Goal: Find specific page/section: Find specific page/section

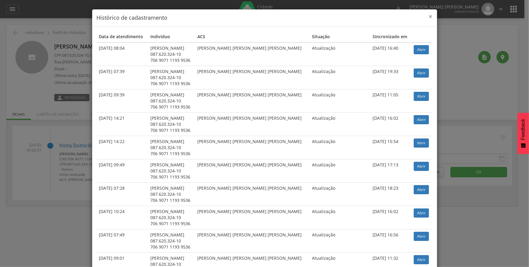
click at [431, 17] on div "× Histórico de cadastramento" at bounding box center [264, 17] width 345 height 17
click at [429, 16] on span "×" at bounding box center [431, 16] width 4 height 8
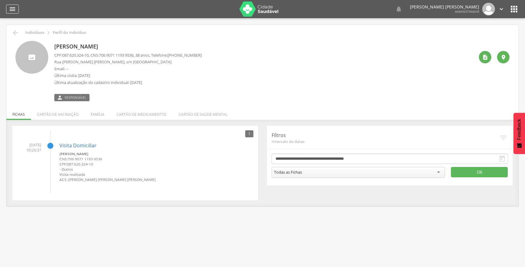
click at [16, 12] on div "" at bounding box center [12, 9] width 13 height 9
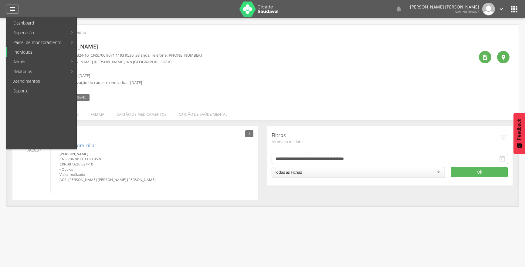
click at [43, 52] on link "Indivíduos" at bounding box center [41, 52] width 69 height 10
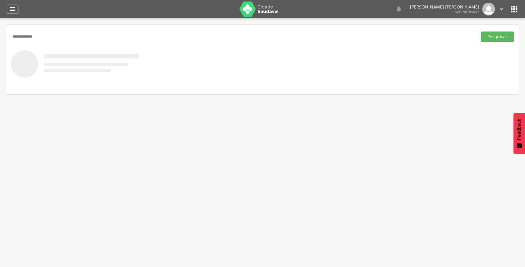
type input "**********"
click at [480, 32] on button "Pesquisar" at bounding box center [496, 37] width 33 height 10
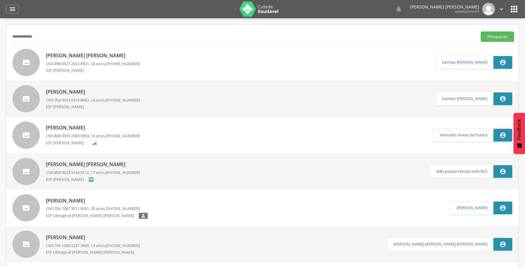
click at [97, 57] on p "[PERSON_NAME]" at bounding box center [93, 55] width 94 height 7
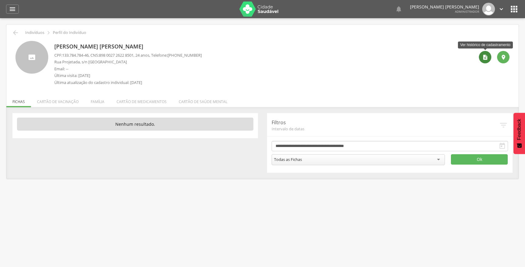
click at [485, 58] on icon "" at bounding box center [485, 57] width 6 height 6
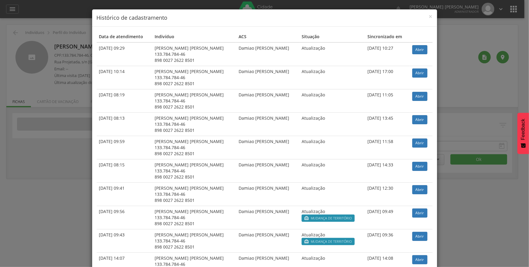
click at [422, 44] on td "Abrir" at bounding box center [421, 54] width 23 height 24
click at [422, 48] on link "Abrir" at bounding box center [419, 49] width 15 height 9
click at [430, 17] on div "× Histórico de cadastramento" at bounding box center [264, 17] width 345 height 17
click at [429, 16] on span "×" at bounding box center [431, 16] width 4 height 8
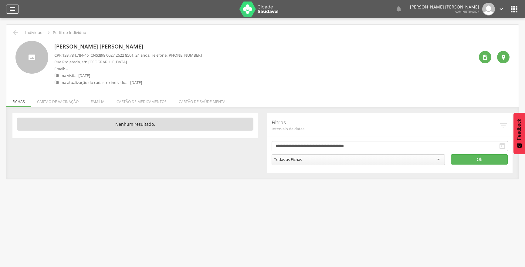
click at [10, 10] on icon "" at bounding box center [12, 8] width 7 height 7
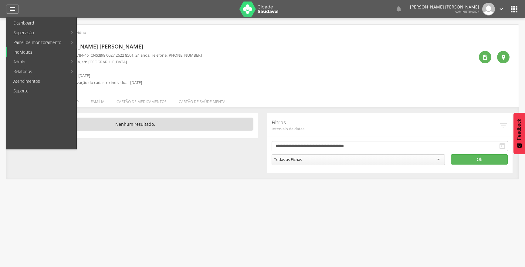
click at [36, 53] on link "Indivíduos" at bounding box center [41, 52] width 69 height 10
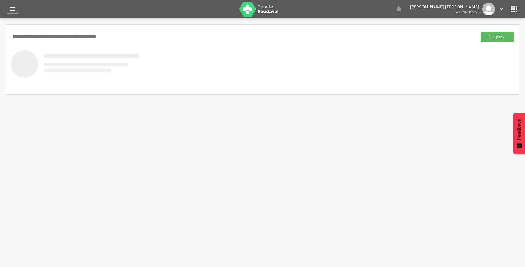
paste input "**********"
type input "**********"
click at [480, 32] on button "Pesquisar" at bounding box center [496, 37] width 33 height 10
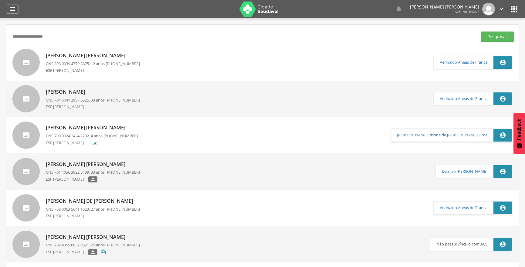
click at [73, 61] on span "898 0039 4779 8875" at bounding box center [71, 63] width 35 height 5
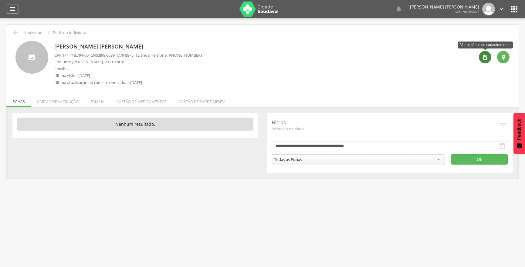
click at [488, 60] on div "" at bounding box center [485, 57] width 12 height 12
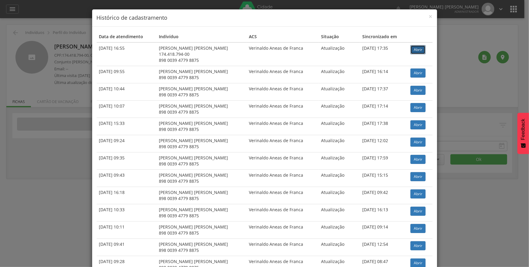
click at [411, 47] on link "Abrir" at bounding box center [418, 49] width 15 height 9
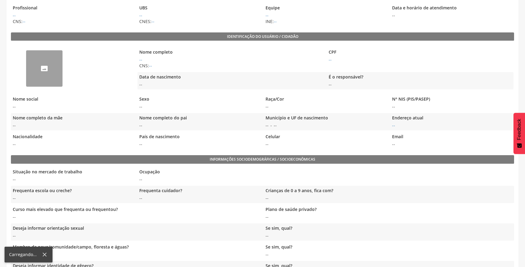
scroll to position [110, 0]
